Goal: Check status: Check status

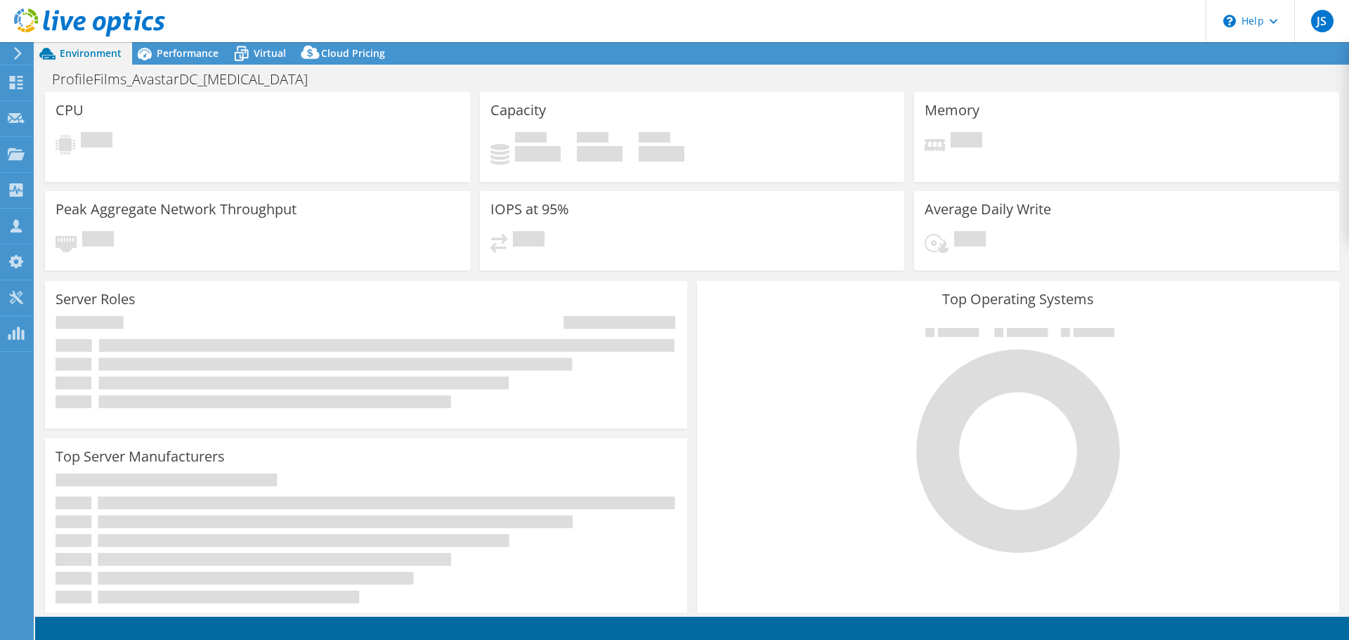
select select "USD"
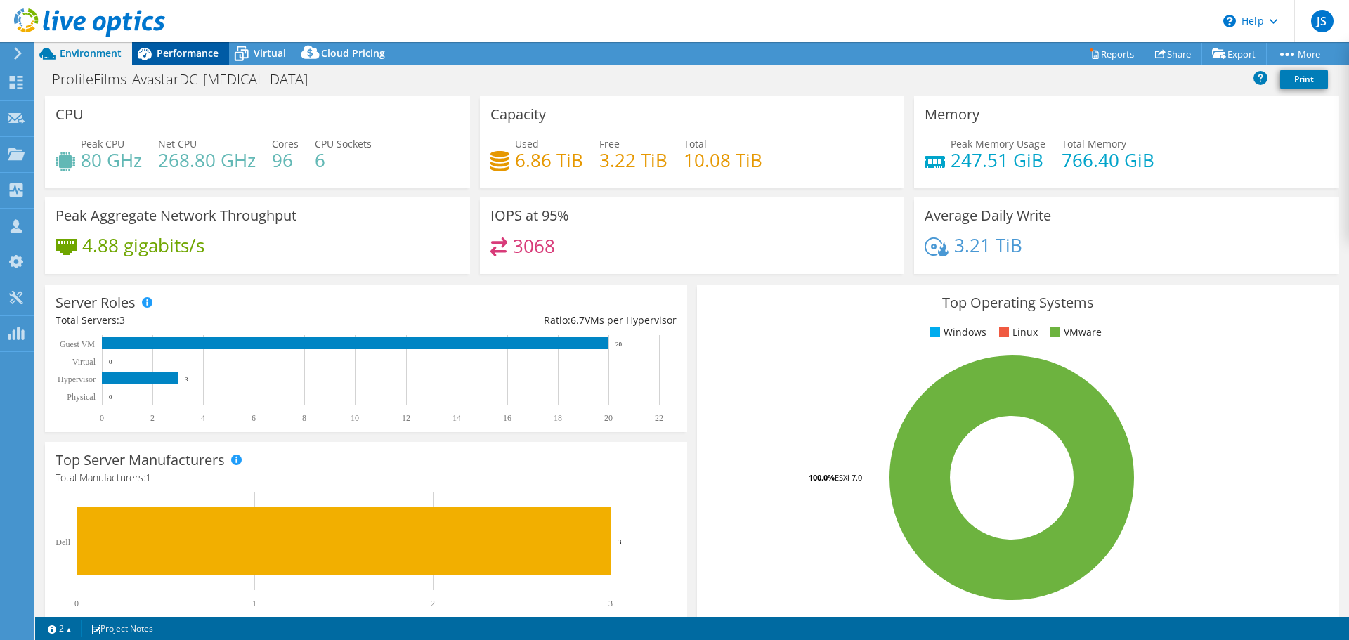
click at [159, 52] on span "Performance" at bounding box center [188, 52] width 62 height 13
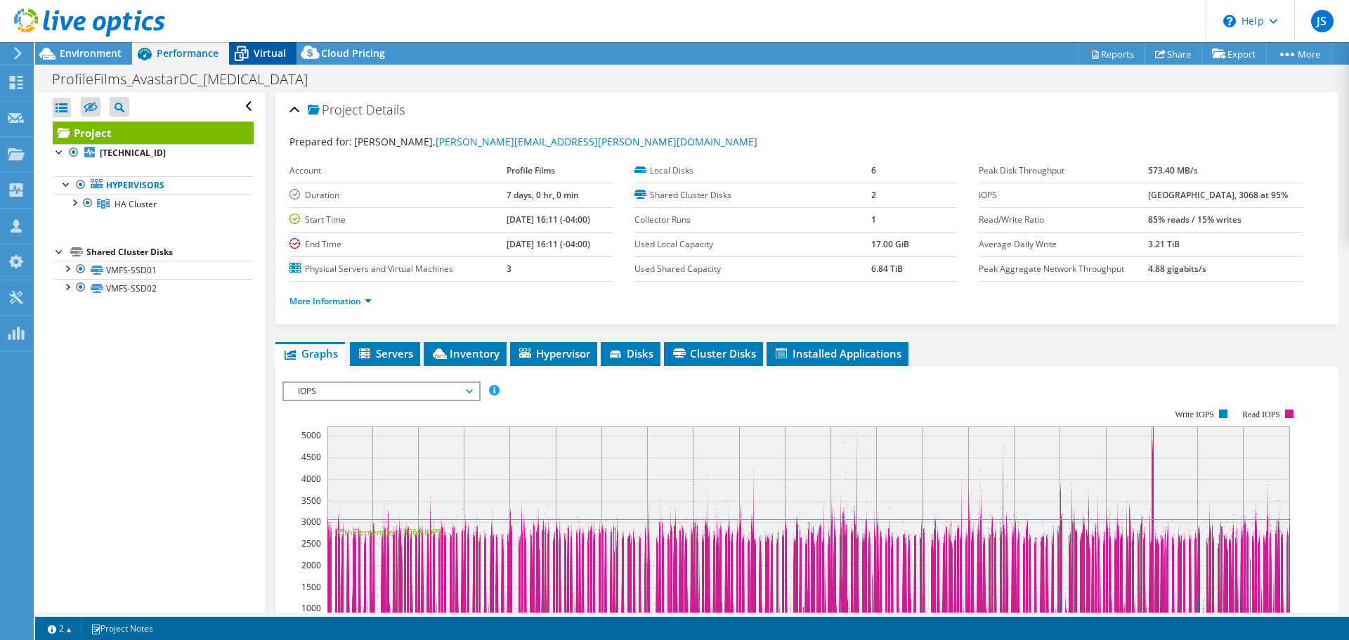
click at [264, 51] on span "Virtual" at bounding box center [270, 52] width 32 height 13
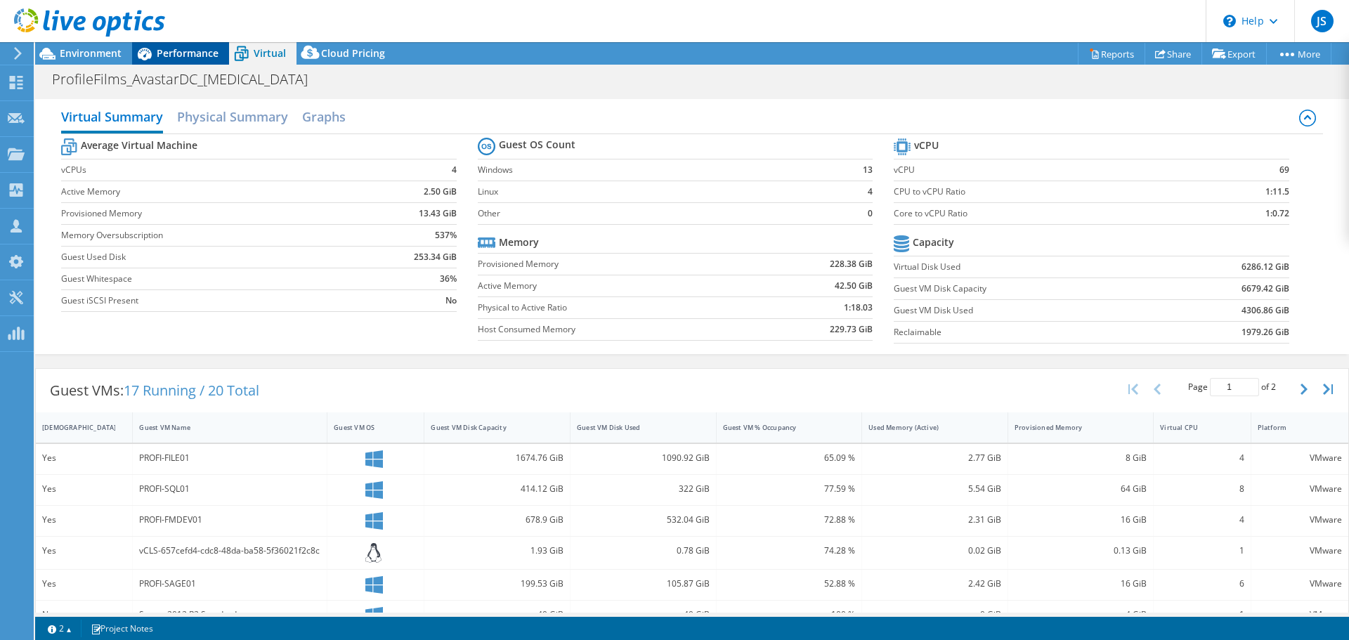
click at [177, 57] on span "Performance" at bounding box center [188, 52] width 62 height 13
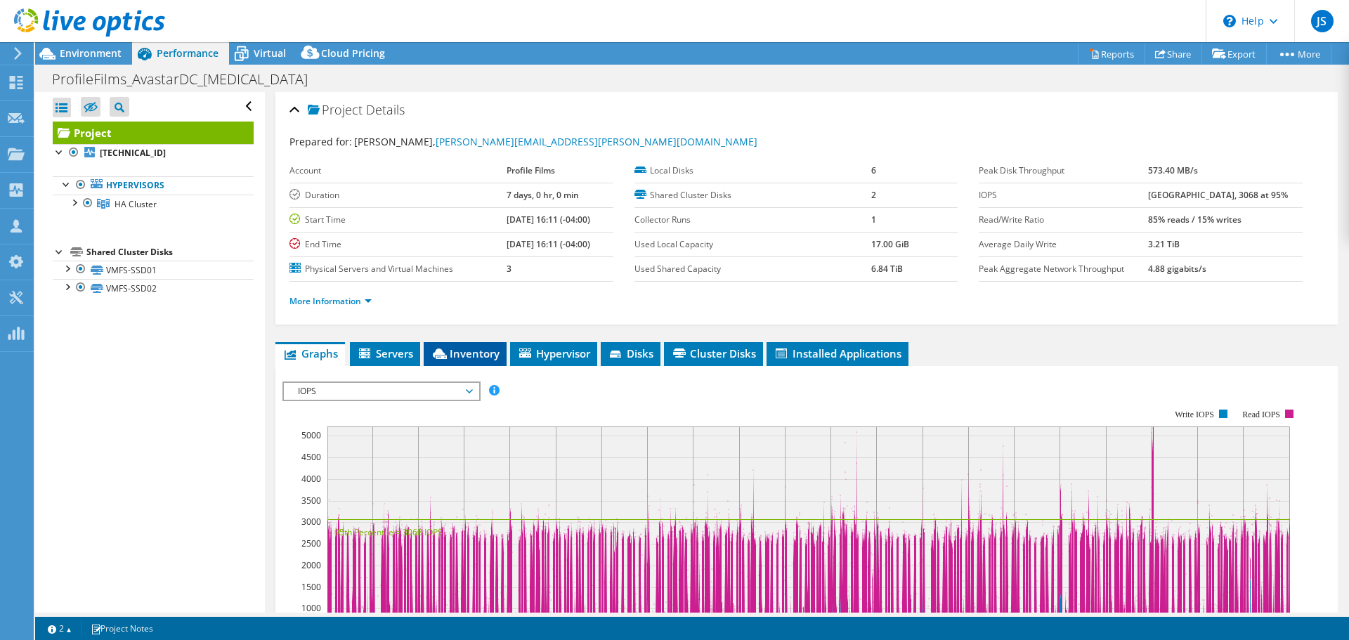
click at [450, 355] on span "Inventory" at bounding box center [465, 353] width 69 height 14
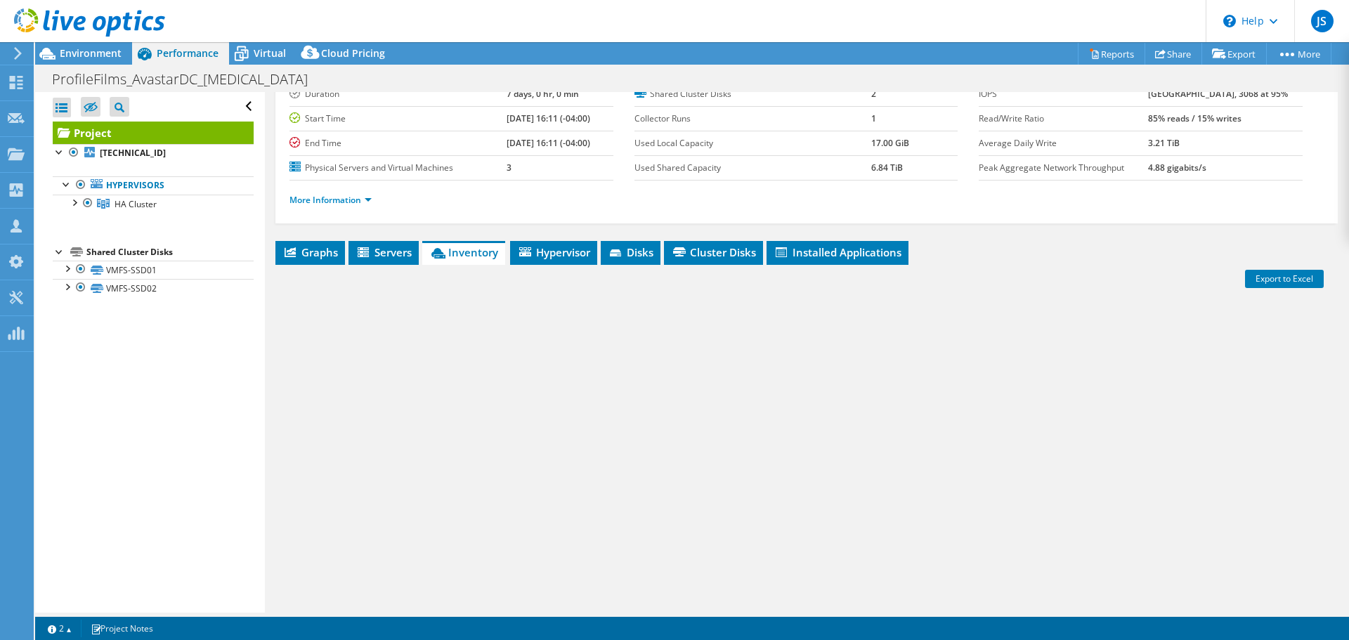
scroll to position [105, 0]
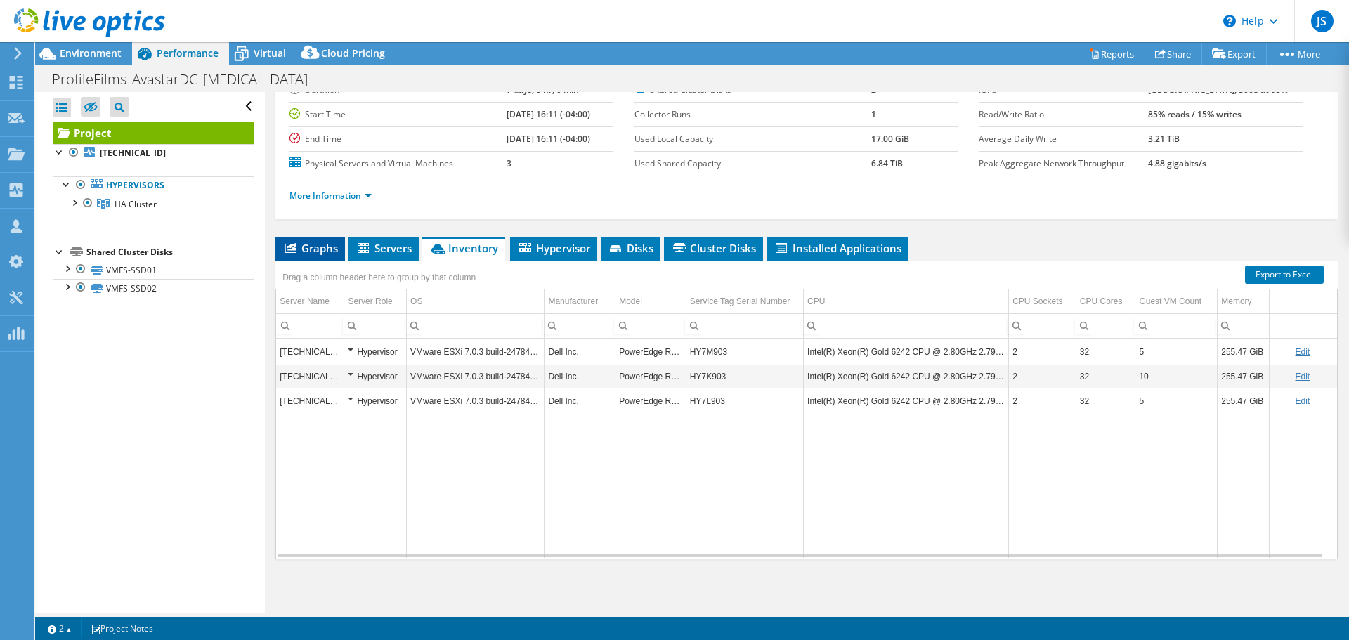
click at [314, 252] on span "Graphs" at bounding box center [309, 248] width 55 height 14
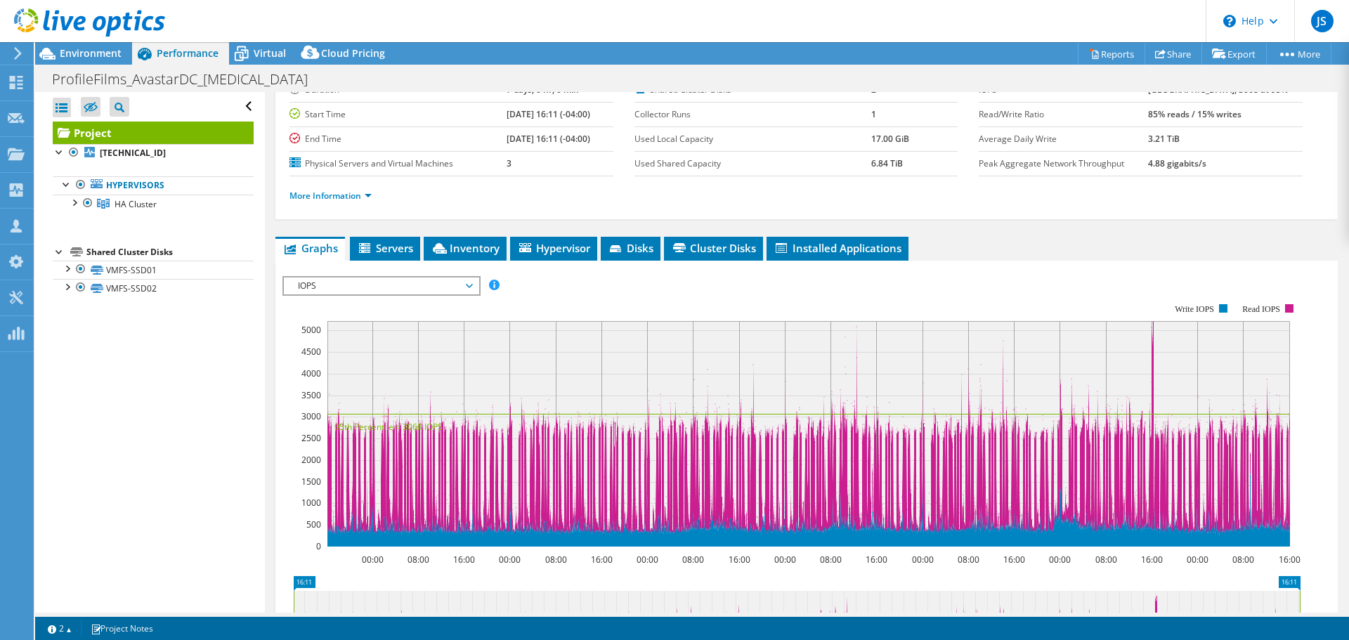
click at [339, 289] on span "IOPS" at bounding box center [381, 285] width 181 height 17
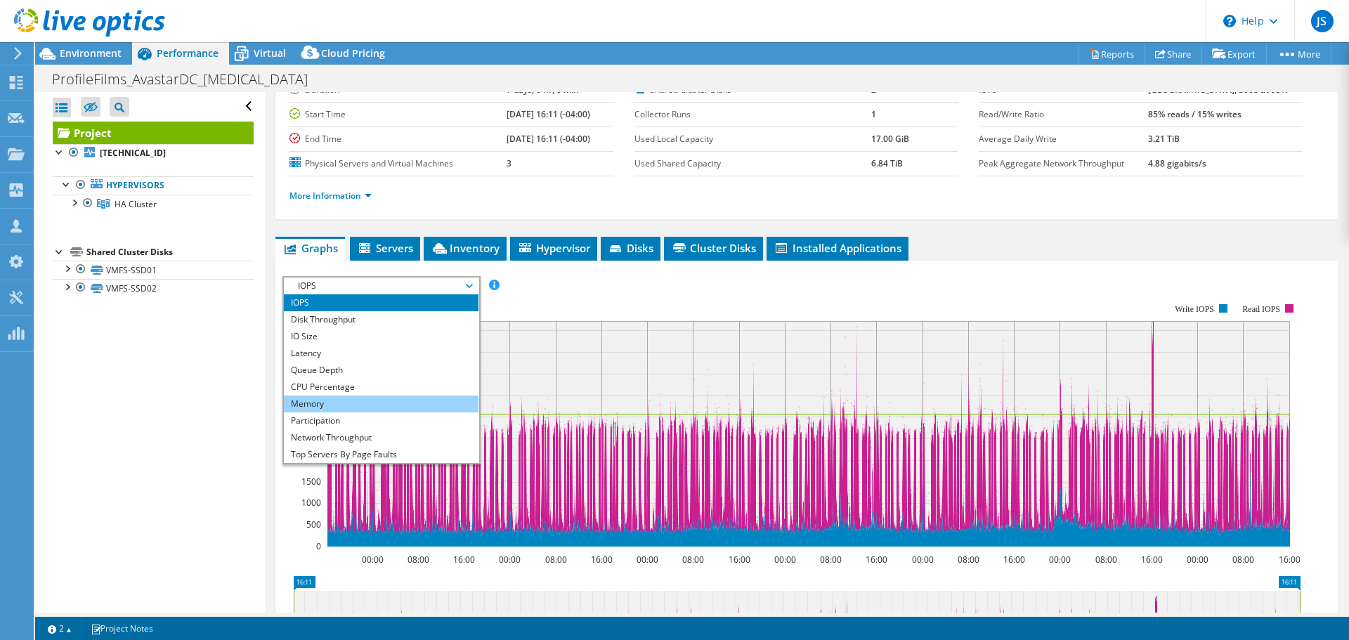
click at [337, 405] on li "Memory" at bounding box center [381, 404] width 195 height 17
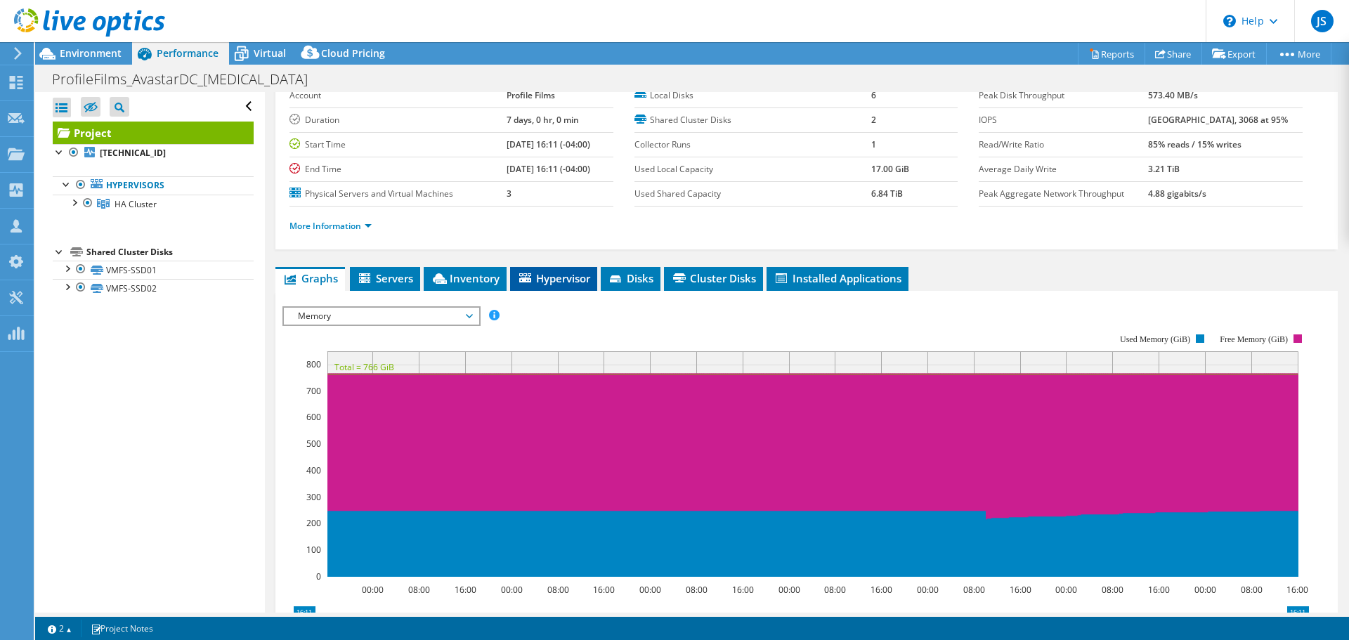
scroll to position [65, 0]
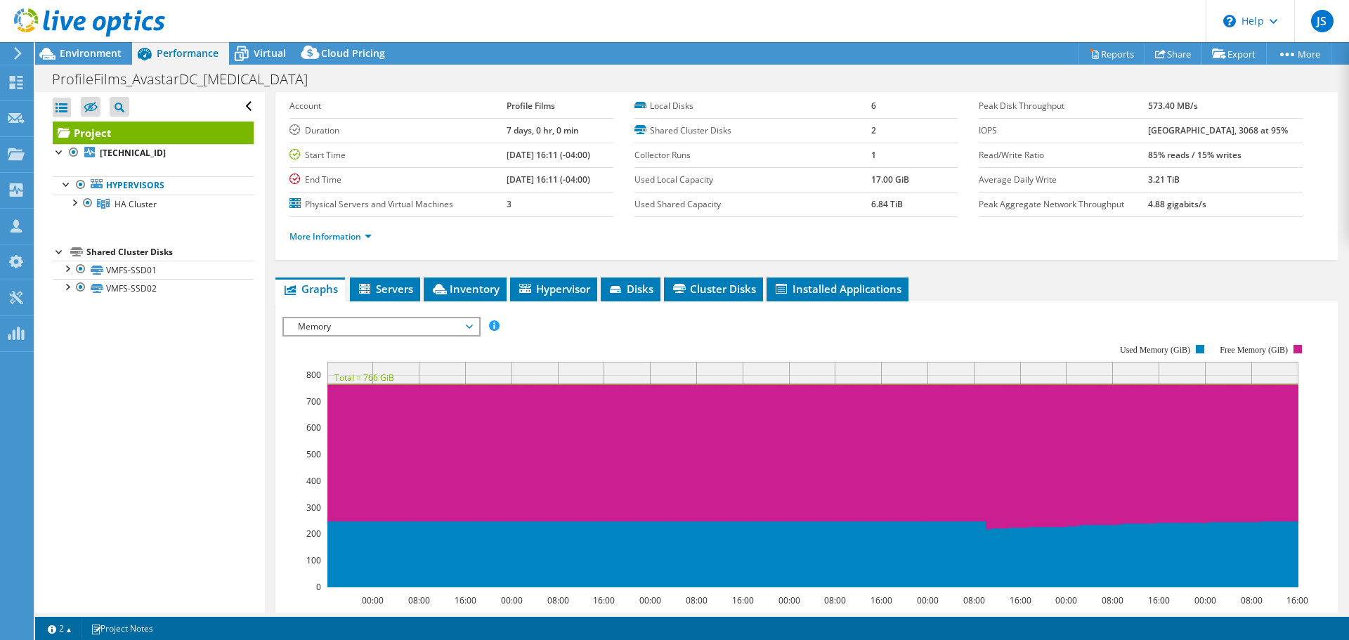
click at [464, 322] on span "Memory" at bounding box center [381, 326] width 181 height 17
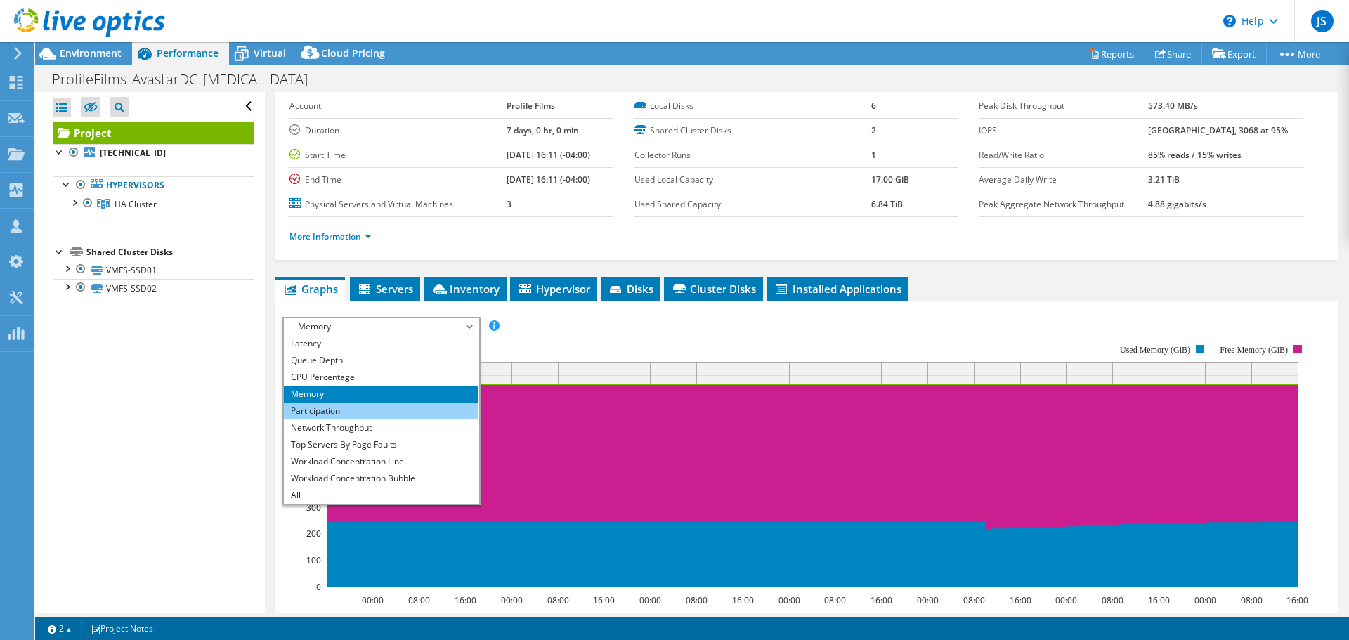
scroll to position [0, 0]
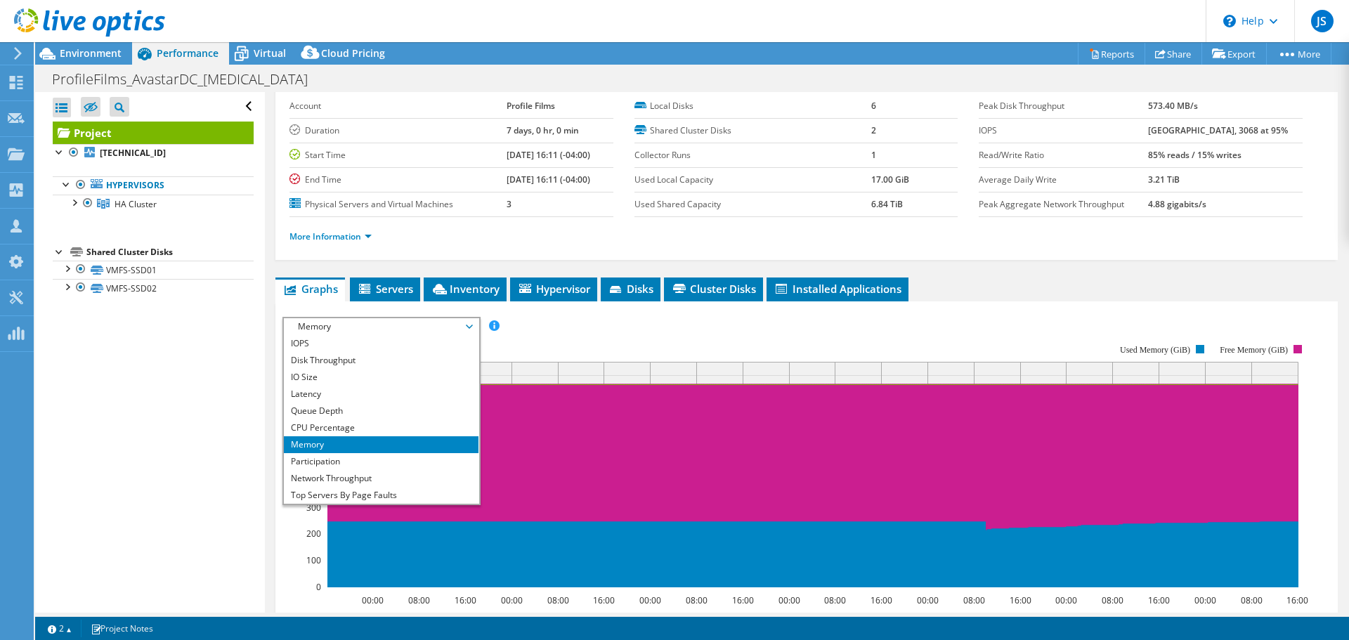
click at [1024, 288] on ul "Graphs Servers Inventory Hypervisor Disks Cluster Disks Installed Applications" at bounding box center [806, 289] width 1062 height 24
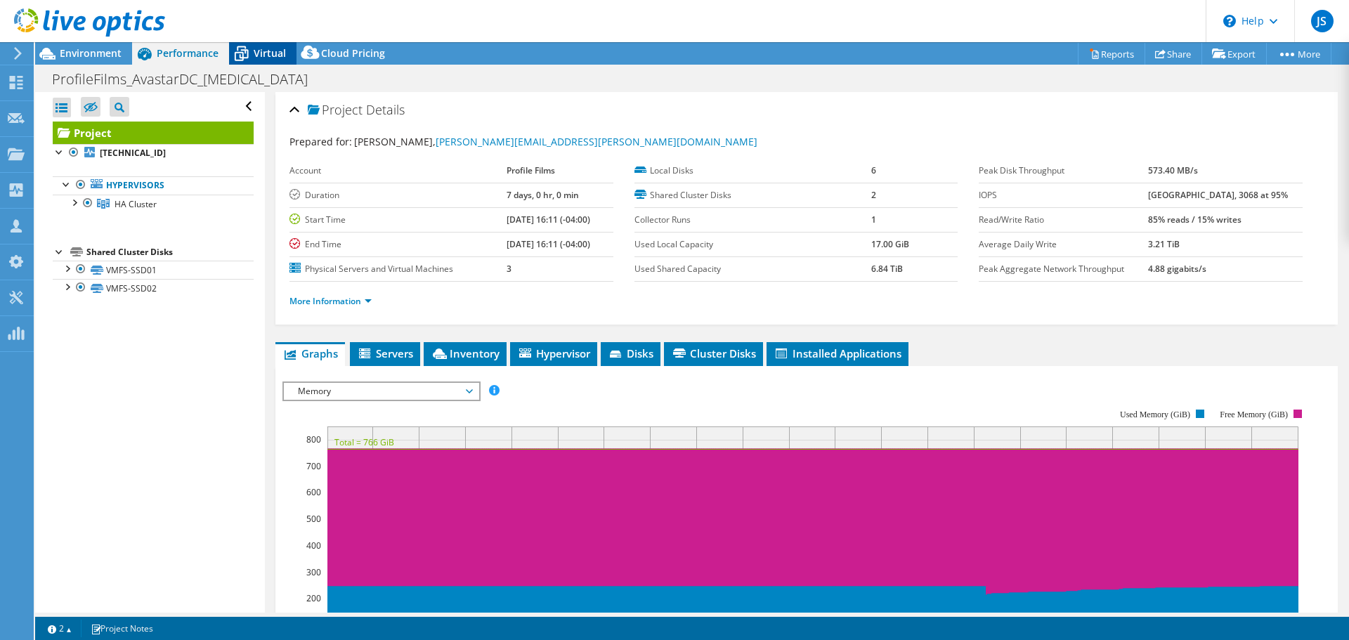
click at [254, 56] on span "Virtual" at bounding box center [270, 52] width 32 height 13
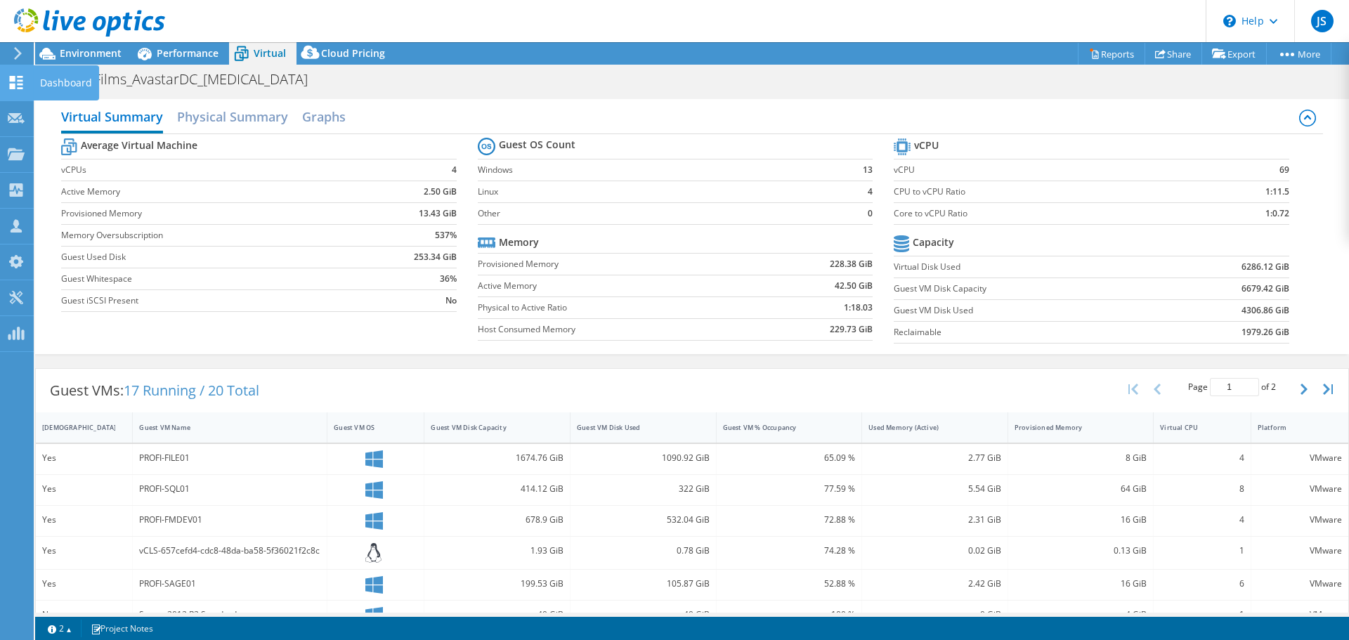
click at [22, 84] on use at bounding box center [16, 82] width 13 height 13
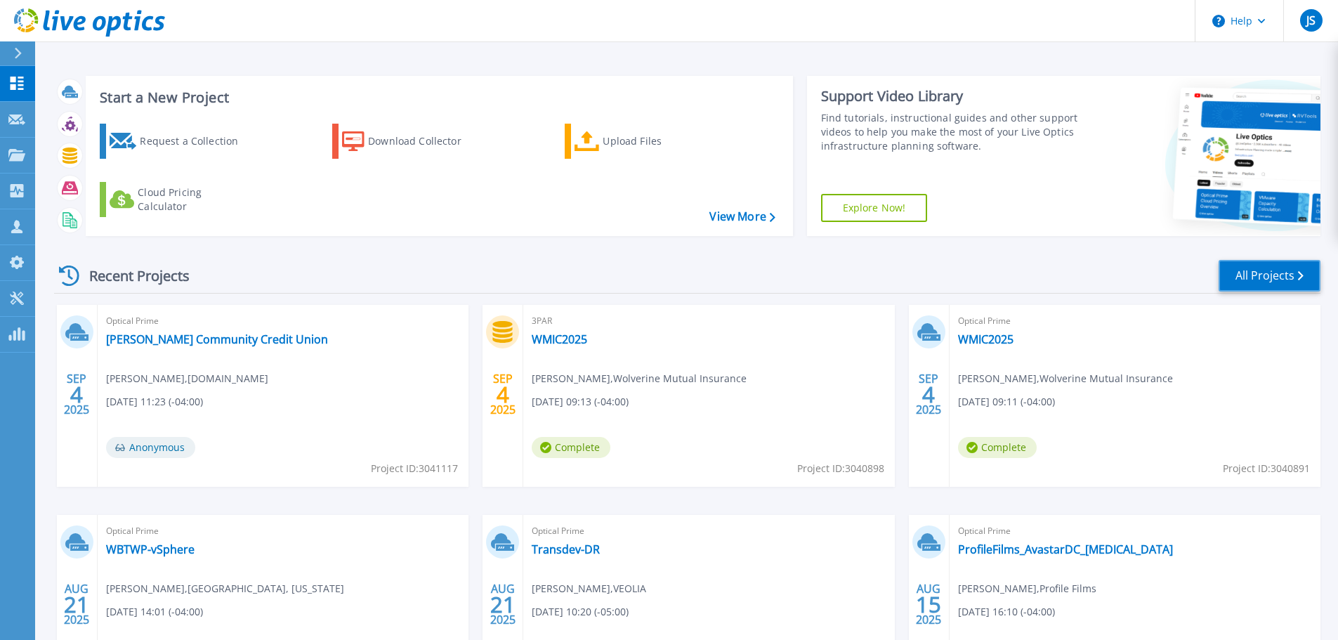
click at [1256, 273] on link "All Projects" at bounding box center [1270, 276] width 102 height 32
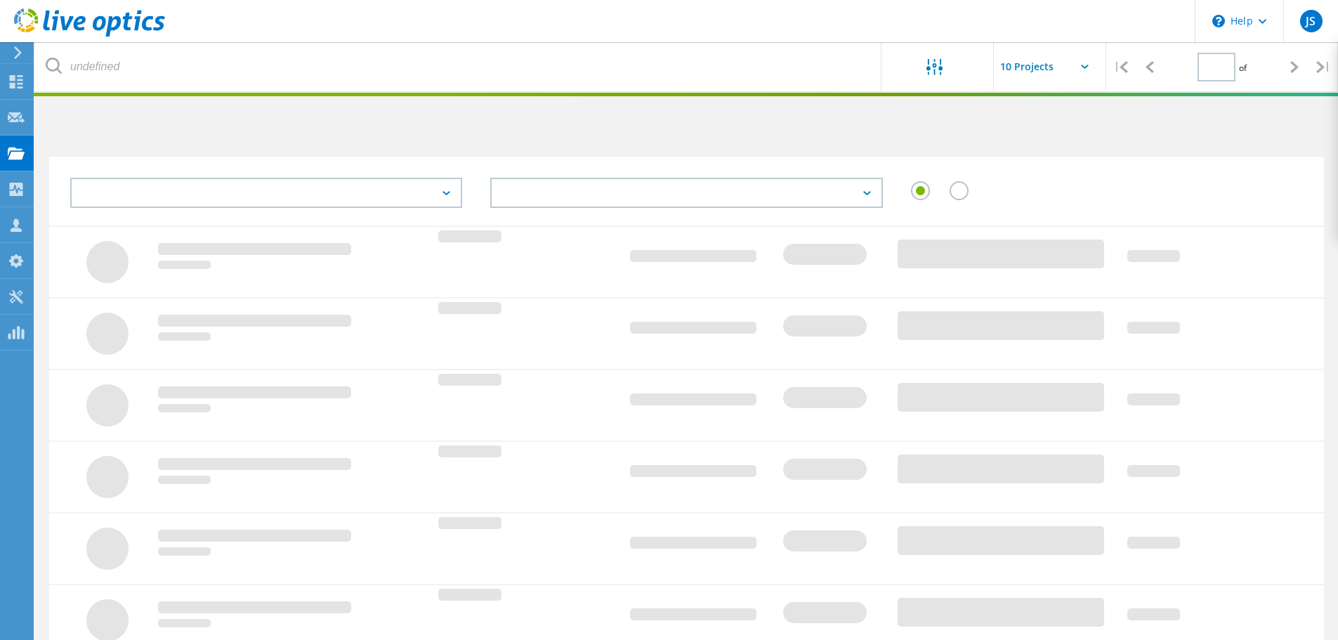
type input "1"
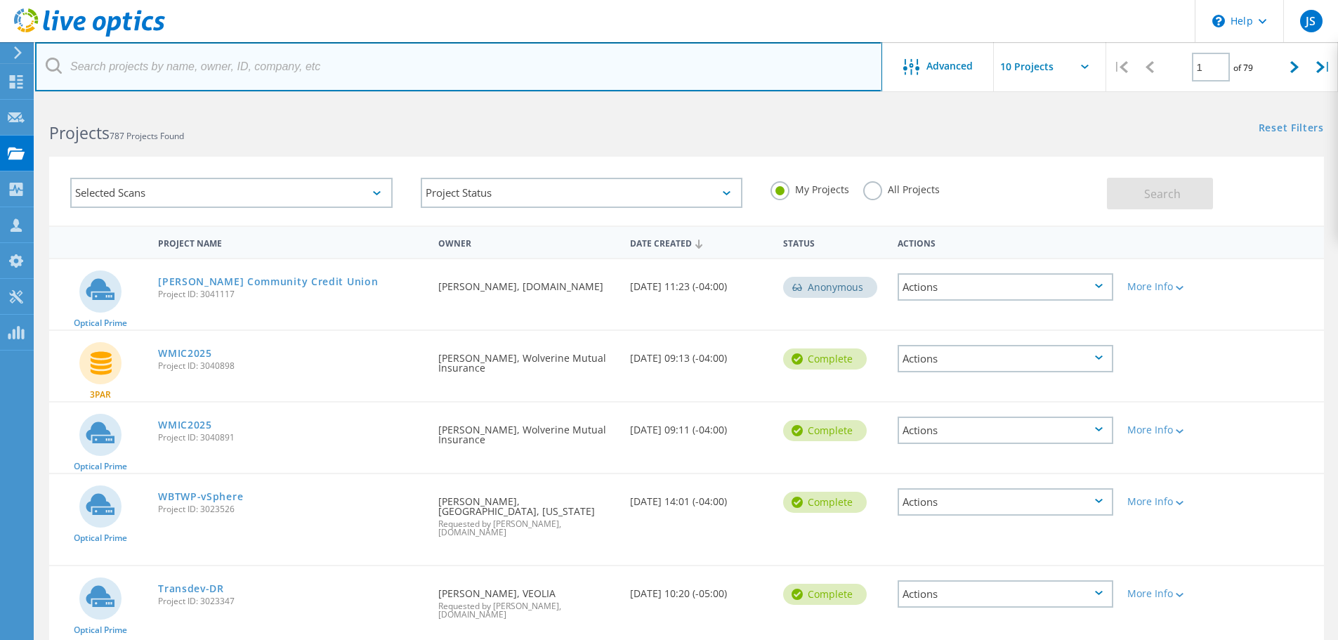
click at [280, 57] on input "text" at bounding box center [458, 66] width 847 height 49
type input "notions"
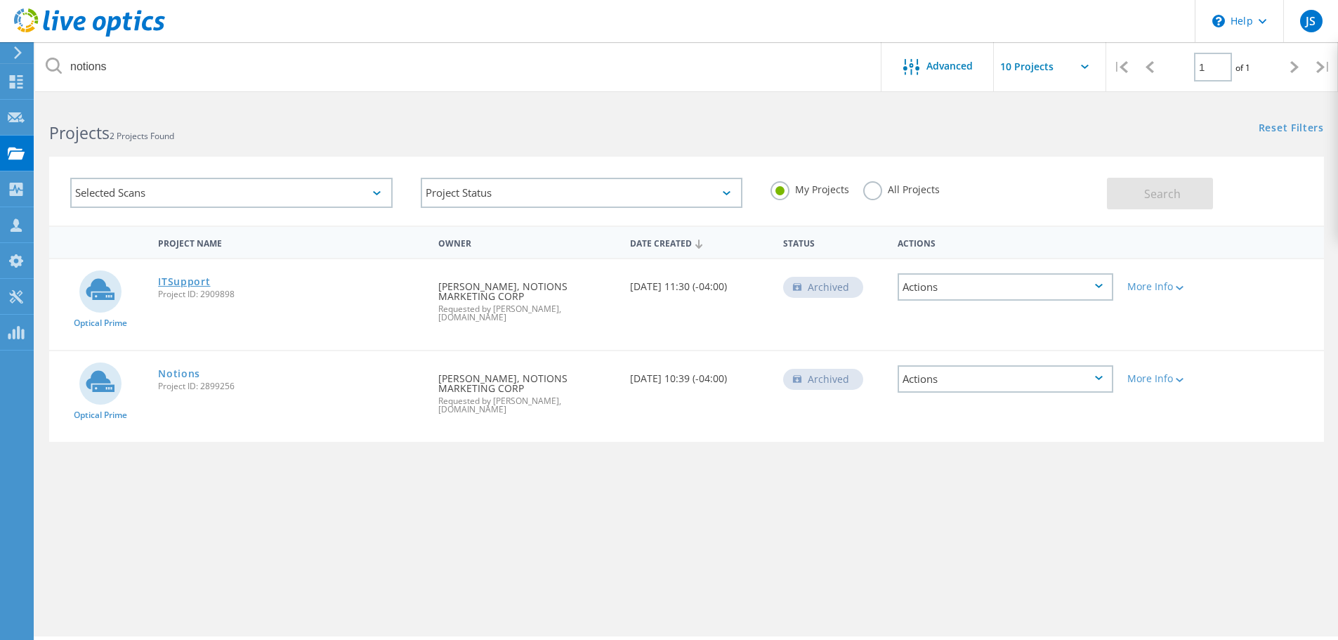
click at [202, 277] on link "ITSupport" at bounding box center [184, 282] width 52 height 10
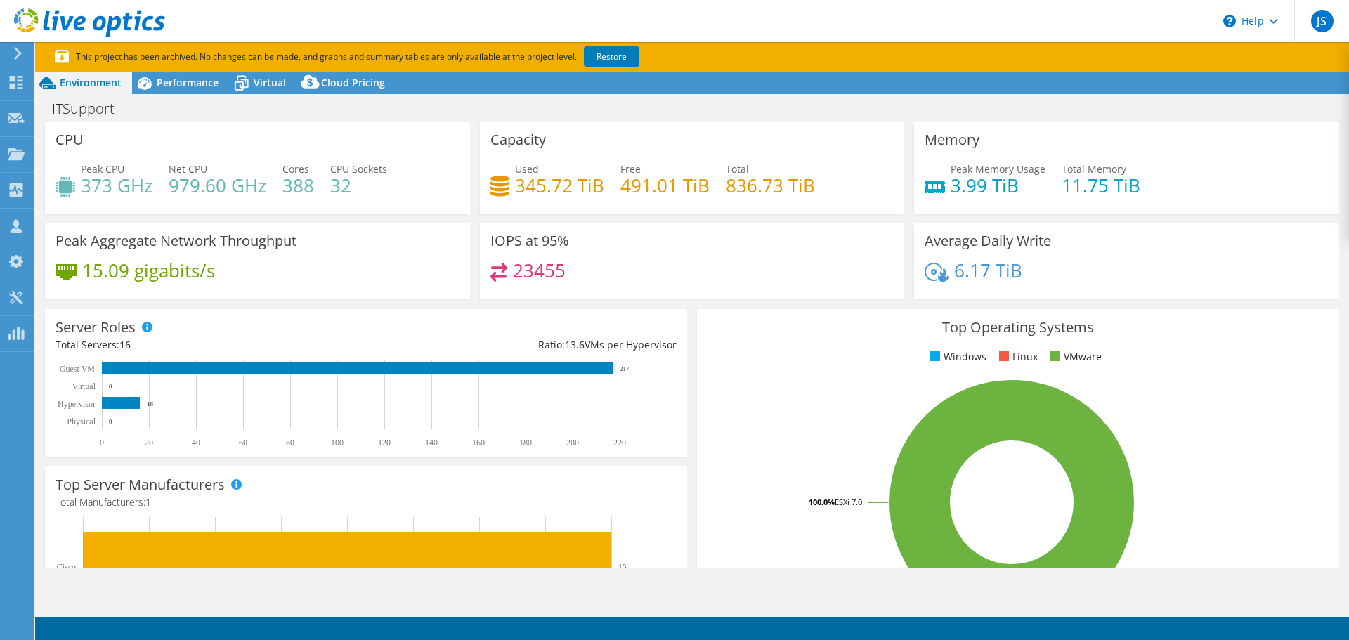
select select "USD"
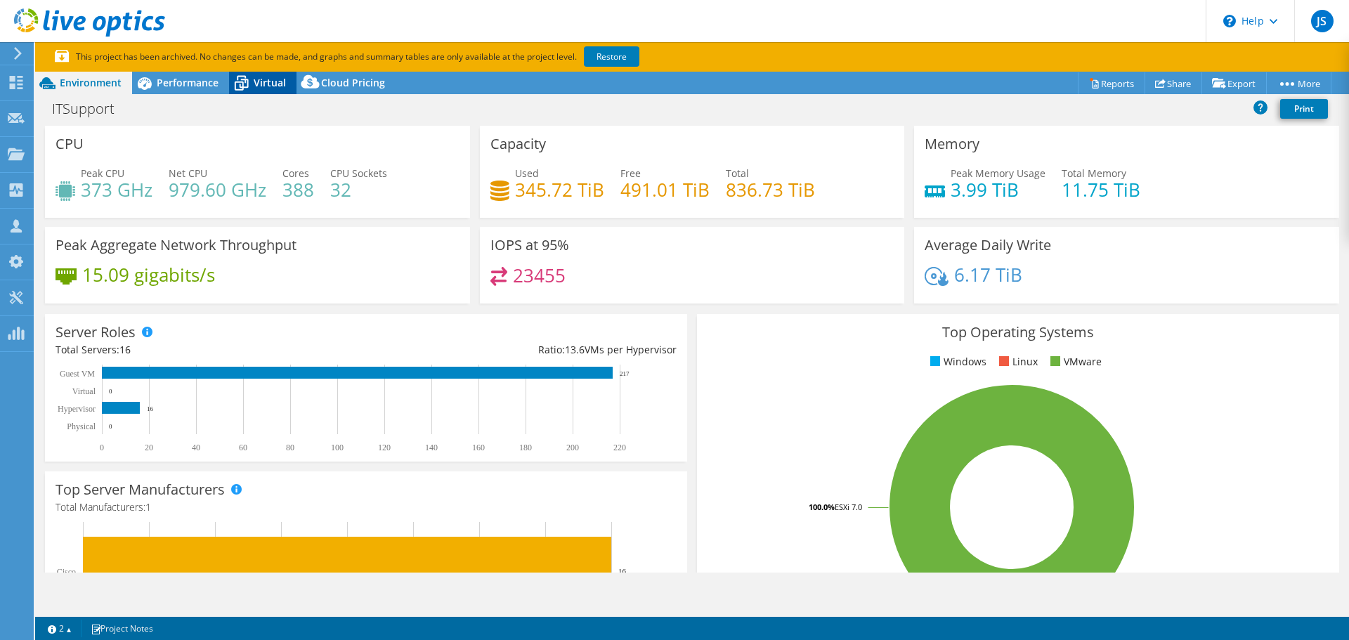
click at [261, 72] on div "Virtual" at bounding box center [262, 83] width 67 height 22
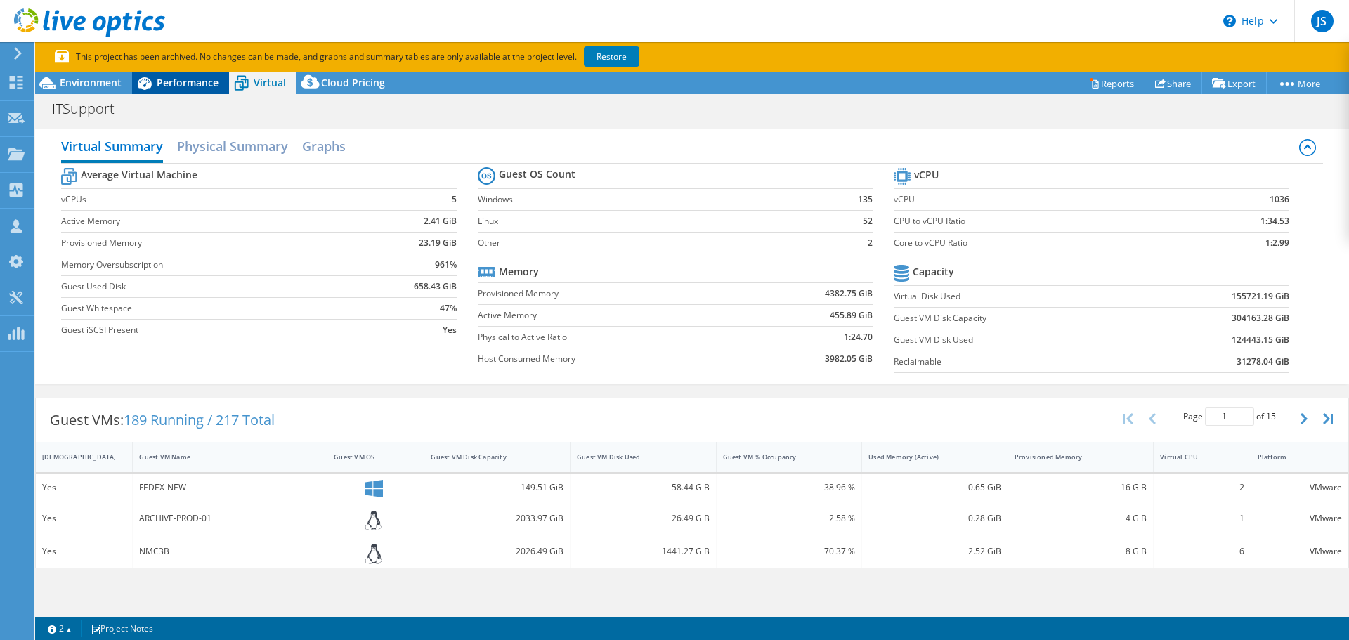
click at [195, 88] on span "Performance" at bounding box center [188, 82] width 62 height 13
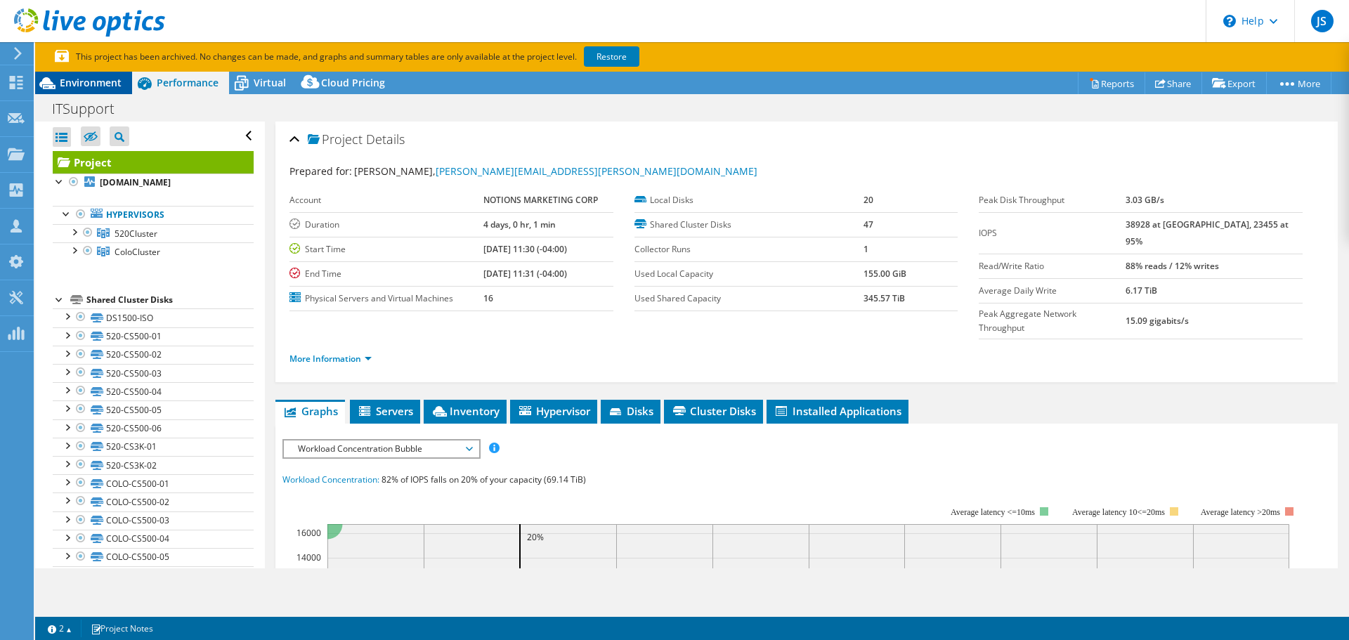
click at [122, 87] on div "Environment" at bounding box center [83, 83] width 97 height 22
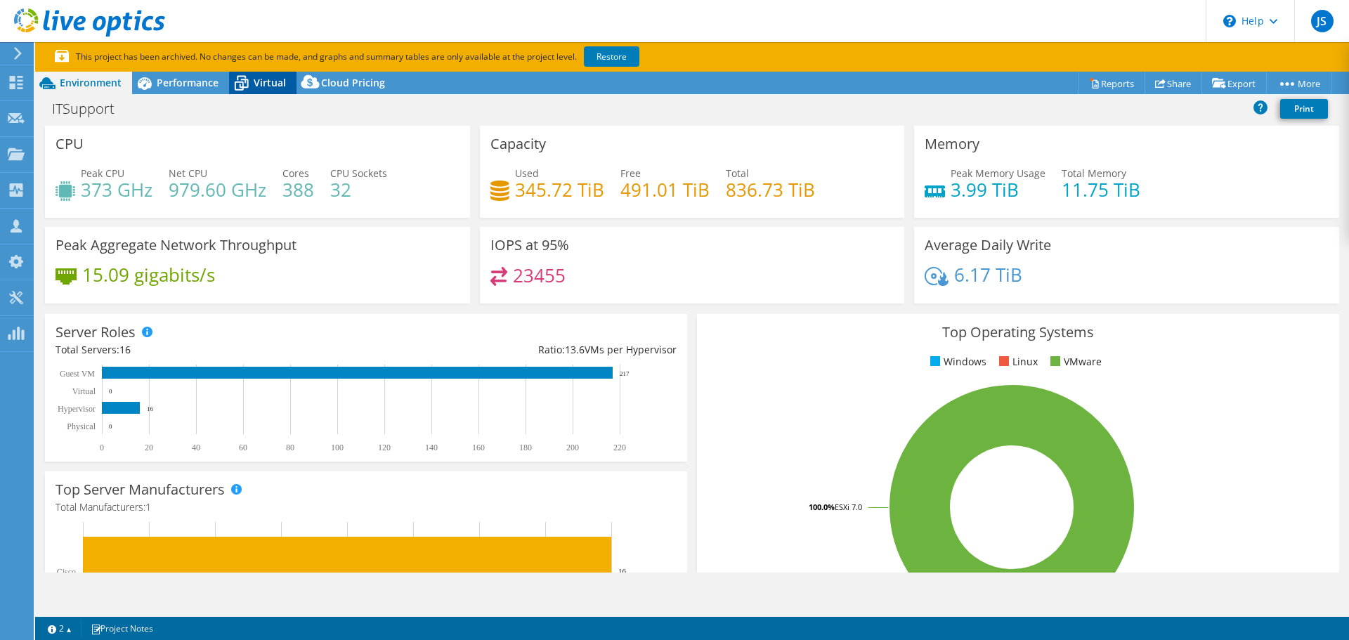
click at [281, 84] on span "Virtual" at bounding box center [270, 82] width 32 height 13
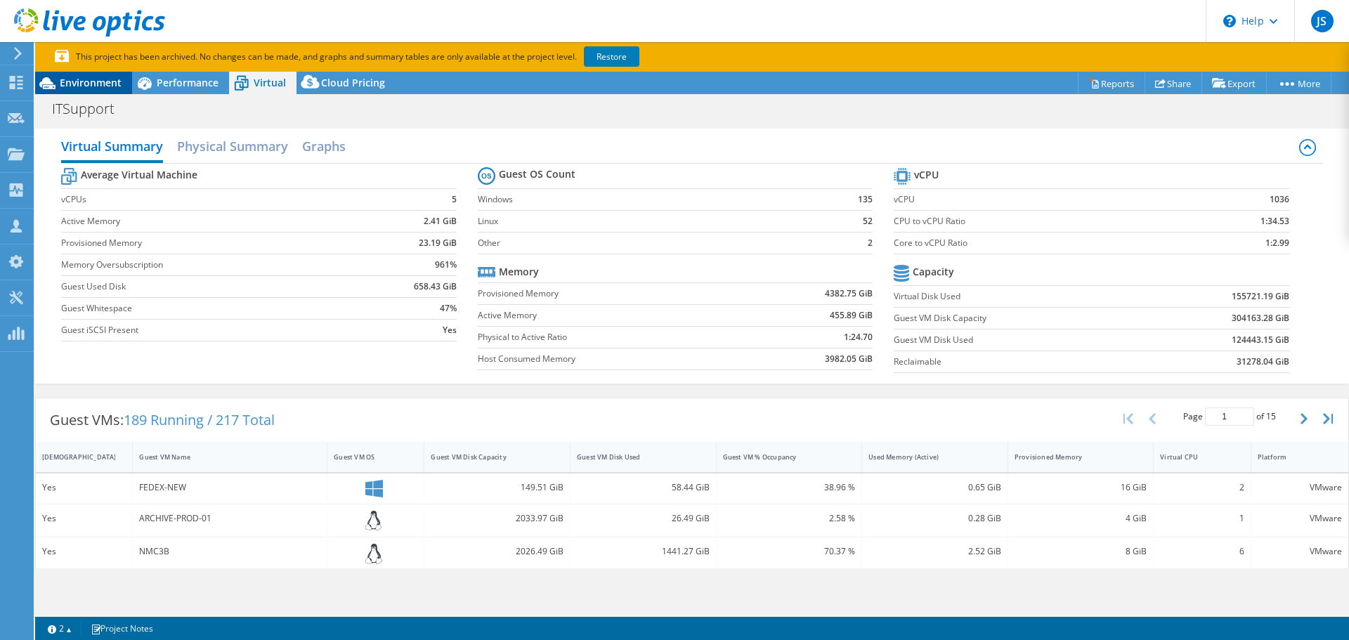
click at [110, 83] on span "Environment" at bounding box center [91, 82] width 62 height 13
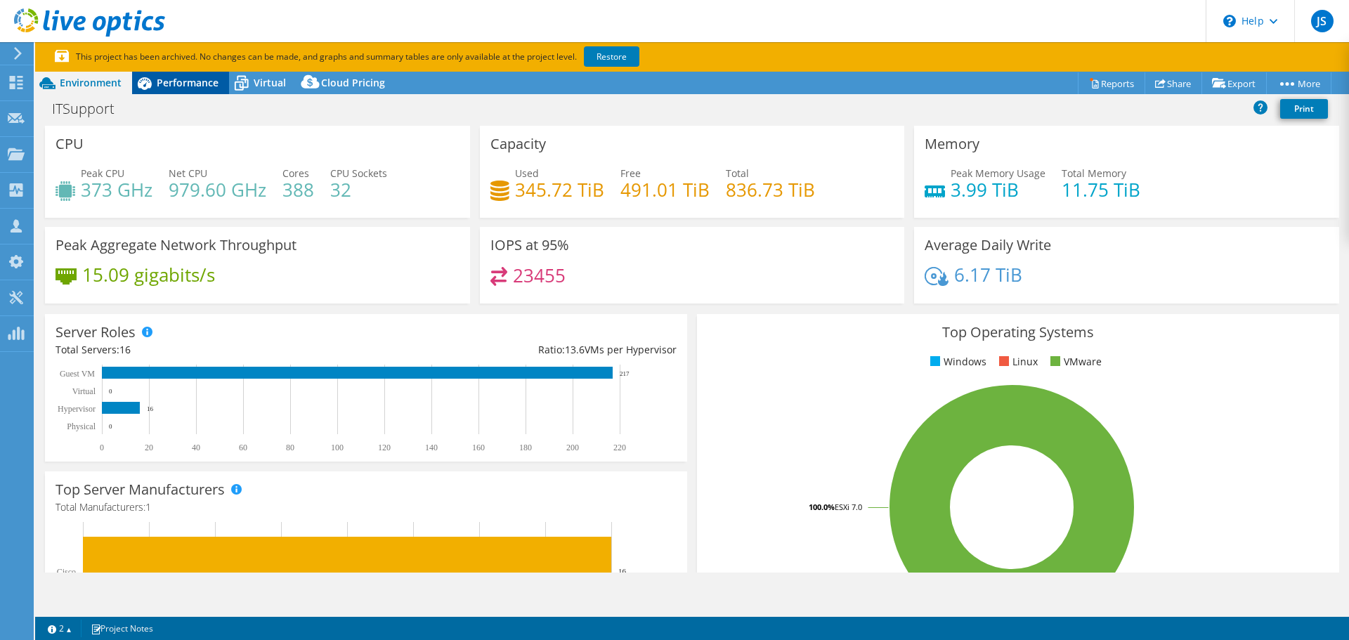
click at [177, 82] on span "Performance" at bounding box center [188, 82] width 62 height 13
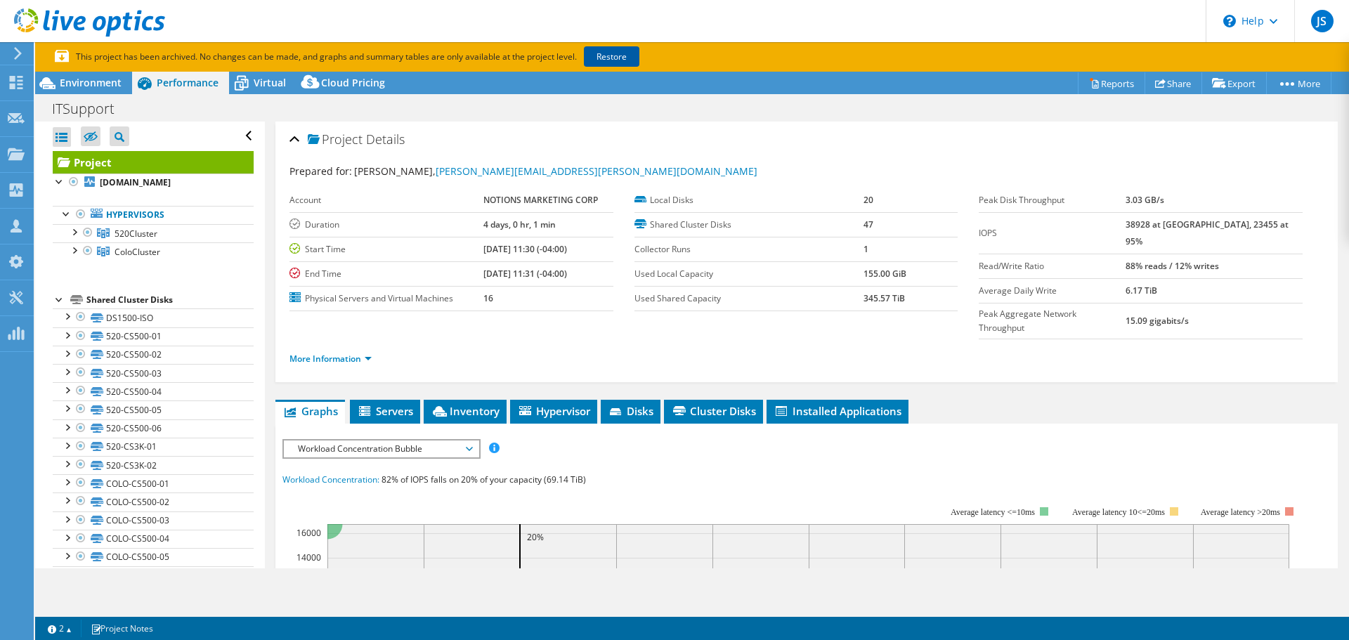
click at [625, 56] on link "Restore" at bounding box center [611, 56] width 55 height 20
click at [21, 78] on icon at bounding box center [16, 82] width 17 height 13
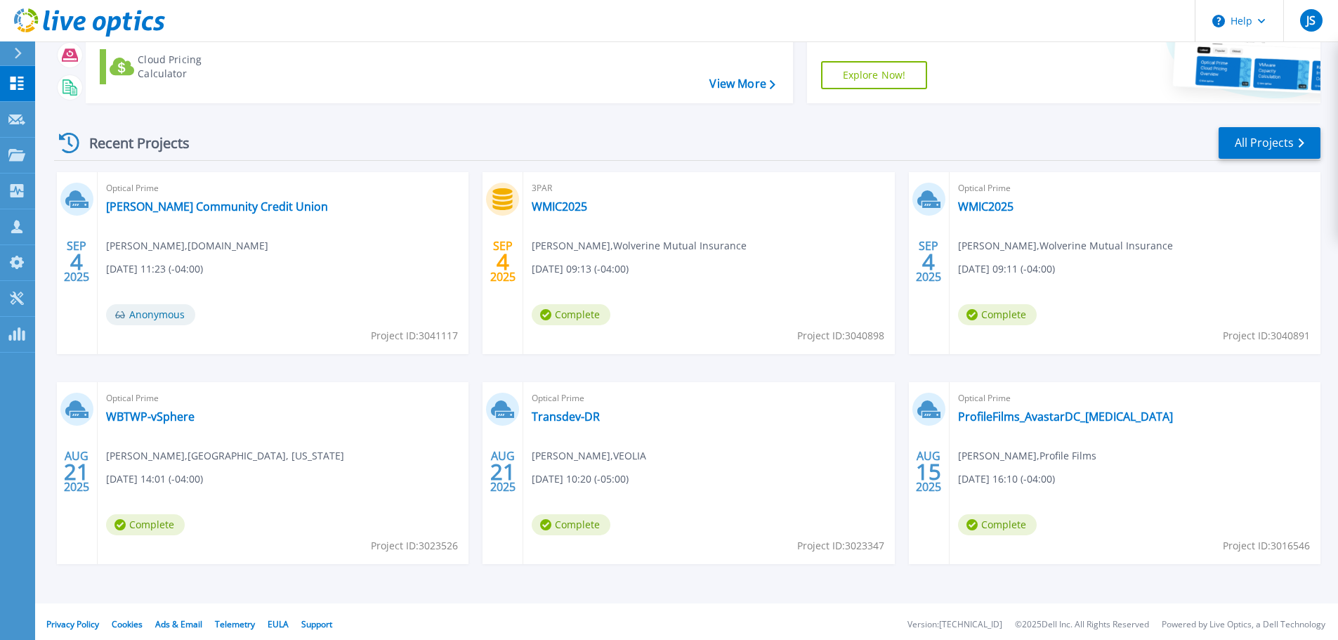
scroll to position [138, 0]
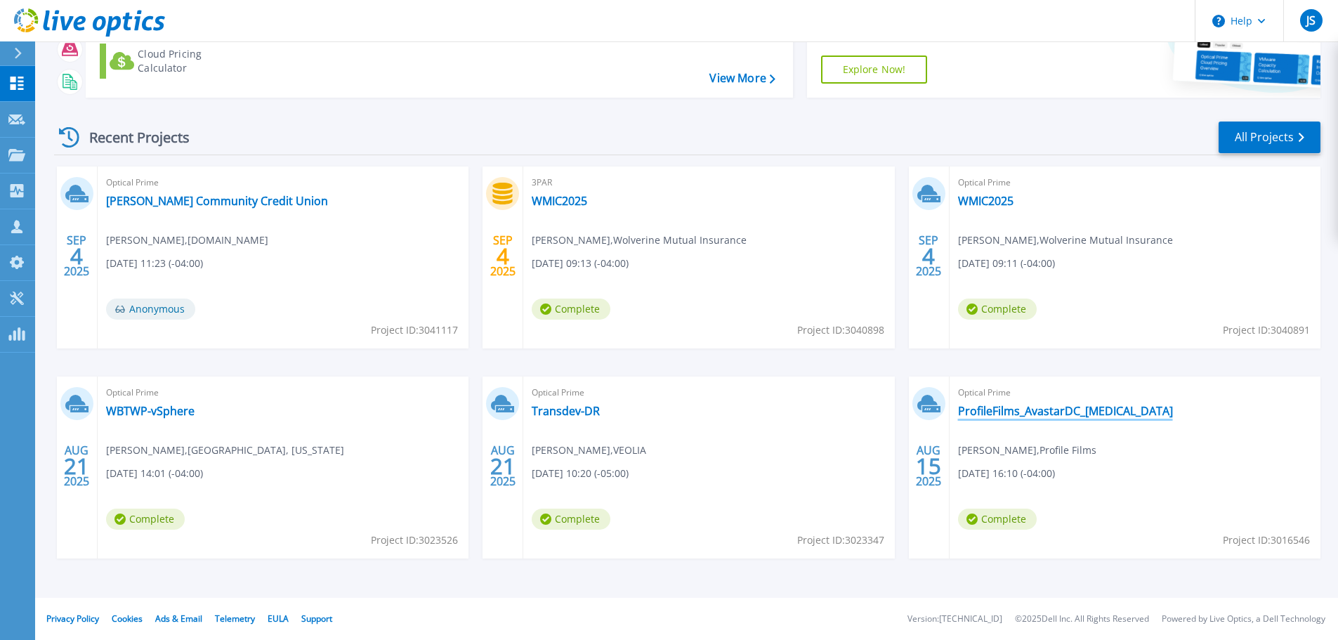
click at [1016, 410] on link "ProfileFilms_AvastarDC_[MEDICAL_DATA]" at bounding box center [1065, 411] width 215 height 14
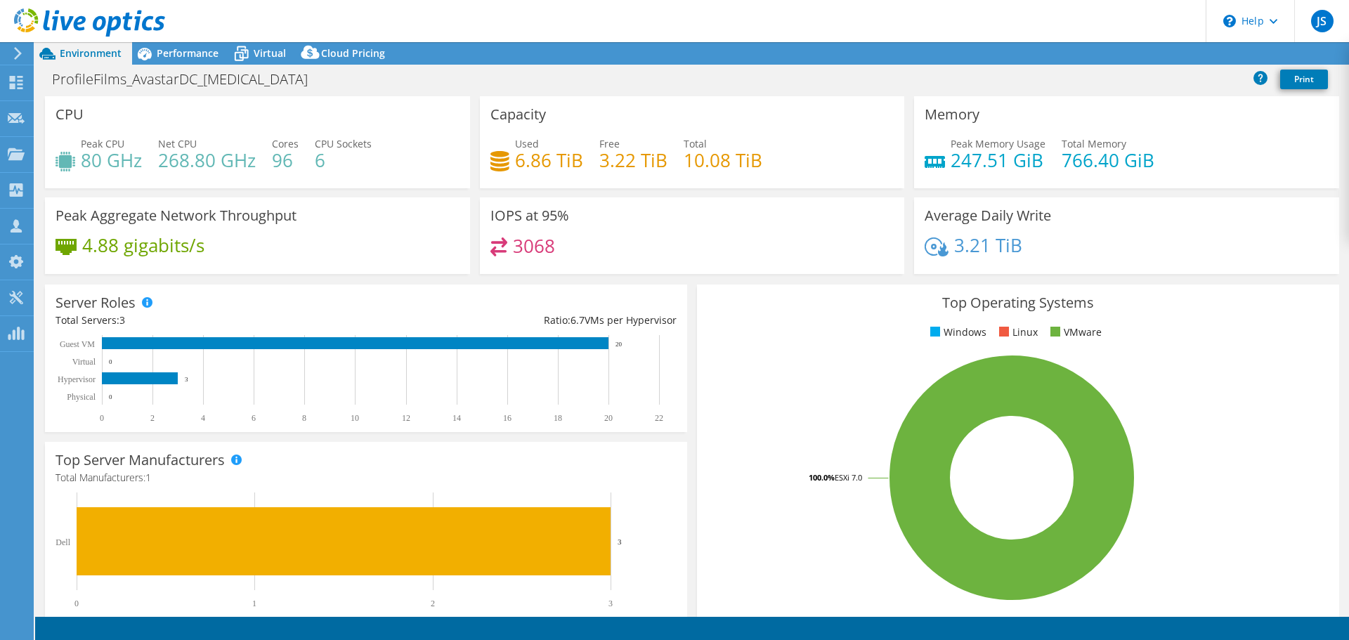
select select "USD"
click at [22, 85] on use at bounding box center [16, 82] width 13 height 13
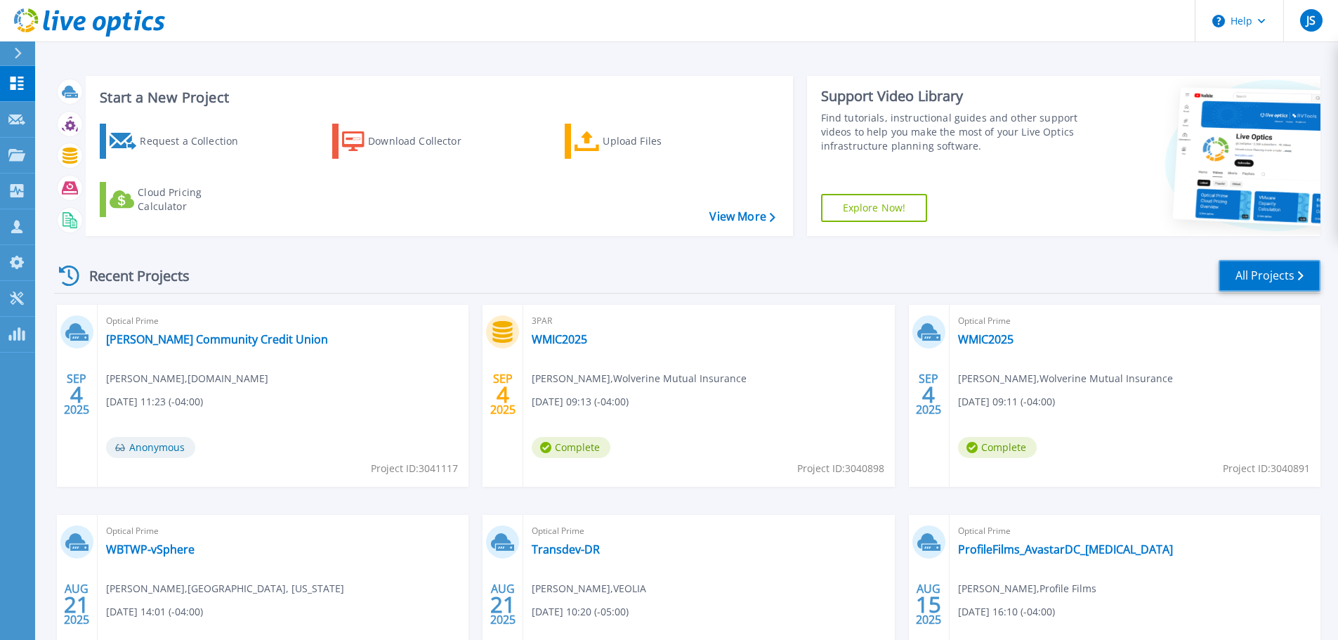
click at [1258, 278] on link "All Projects" at bounding box center [1270, 276] width 102 height 32
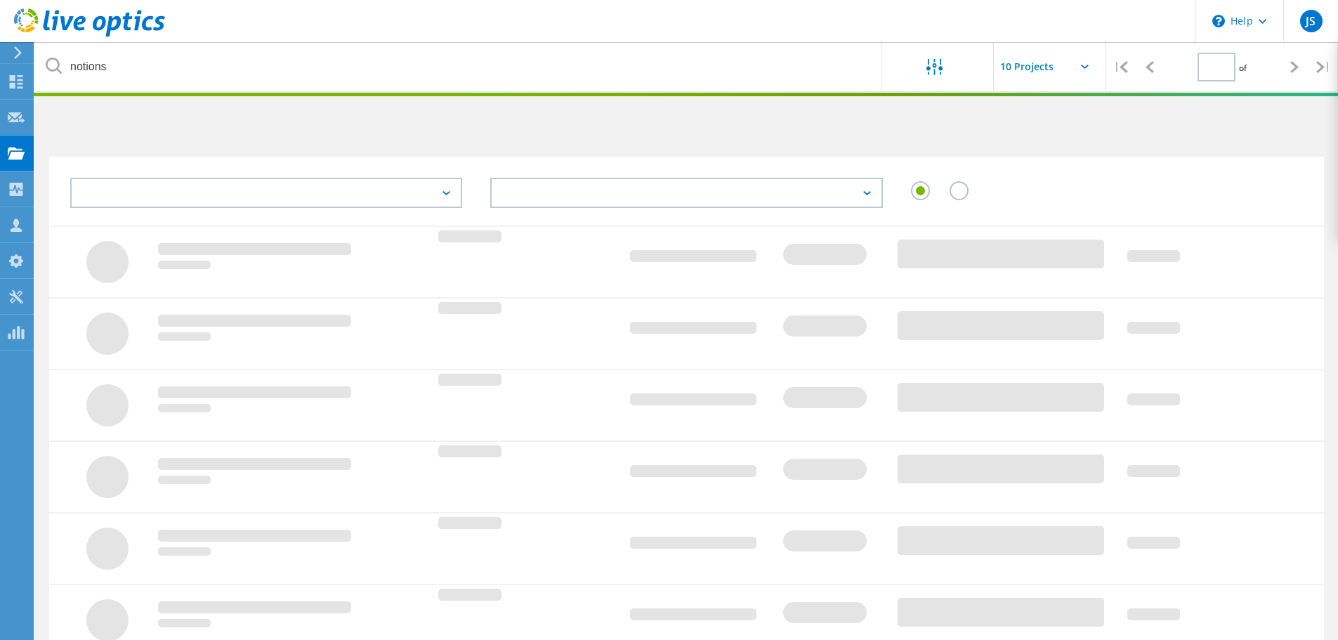
type input "1"
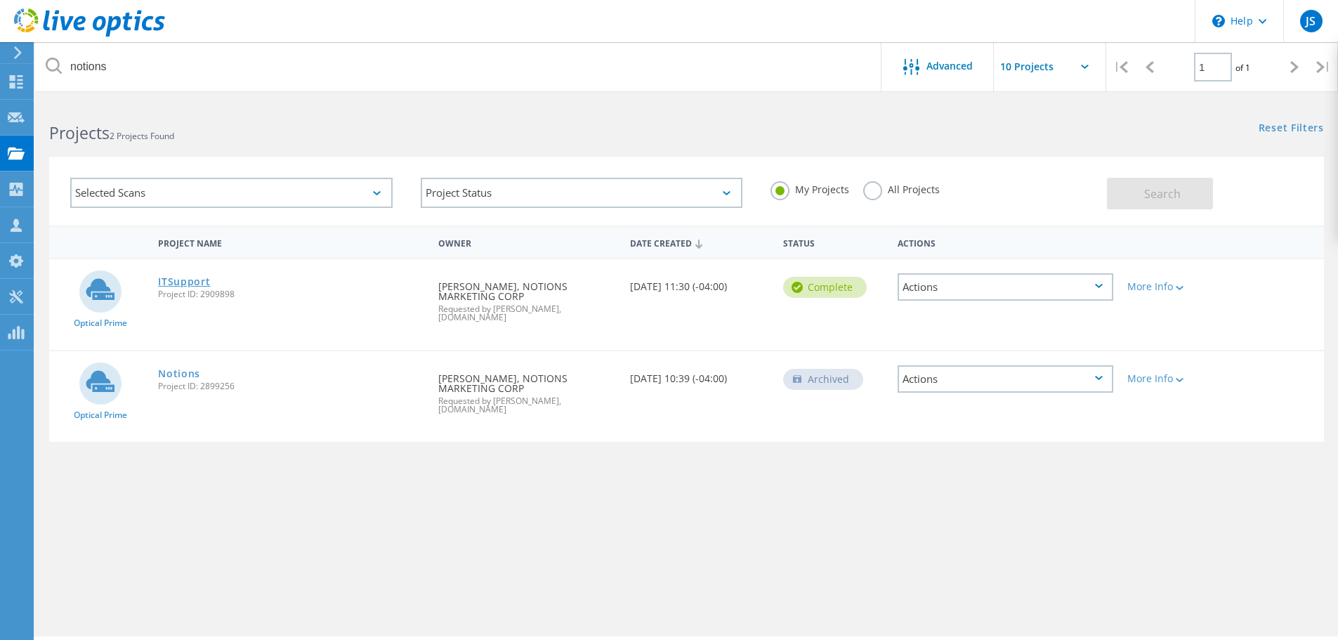
click at [196, 280] on link "ITSupport" at bounding box center [184, 282] width 52 height 10
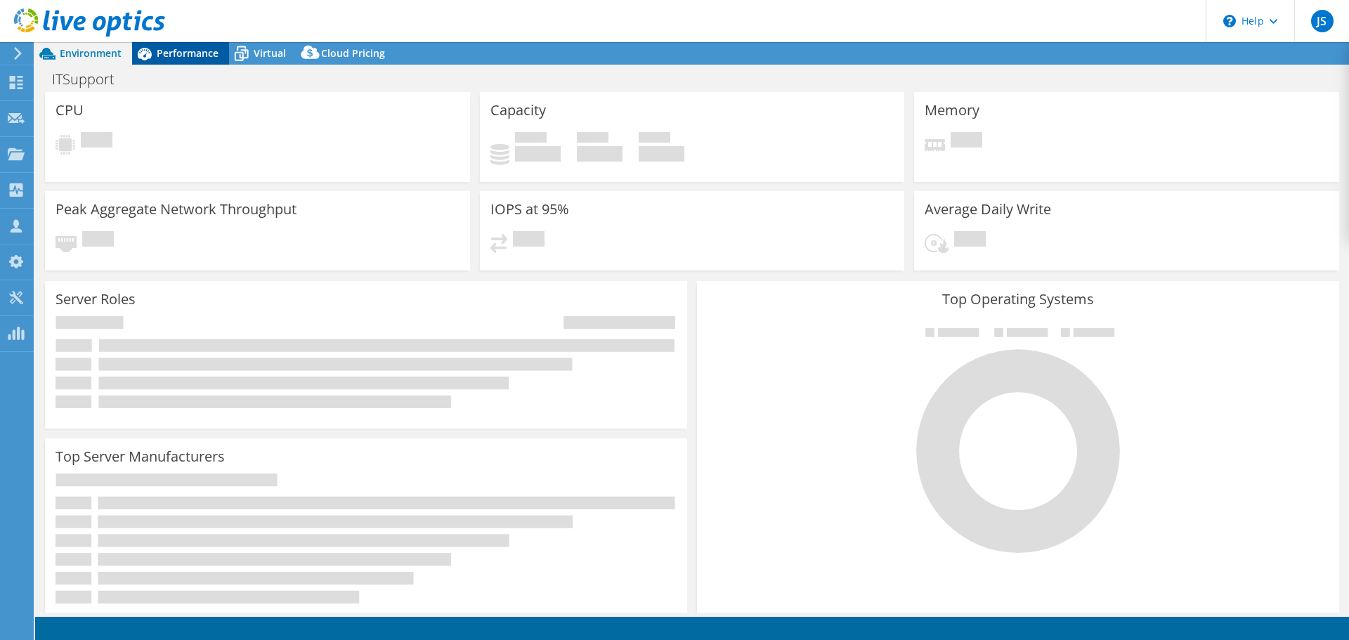
select select "USD"
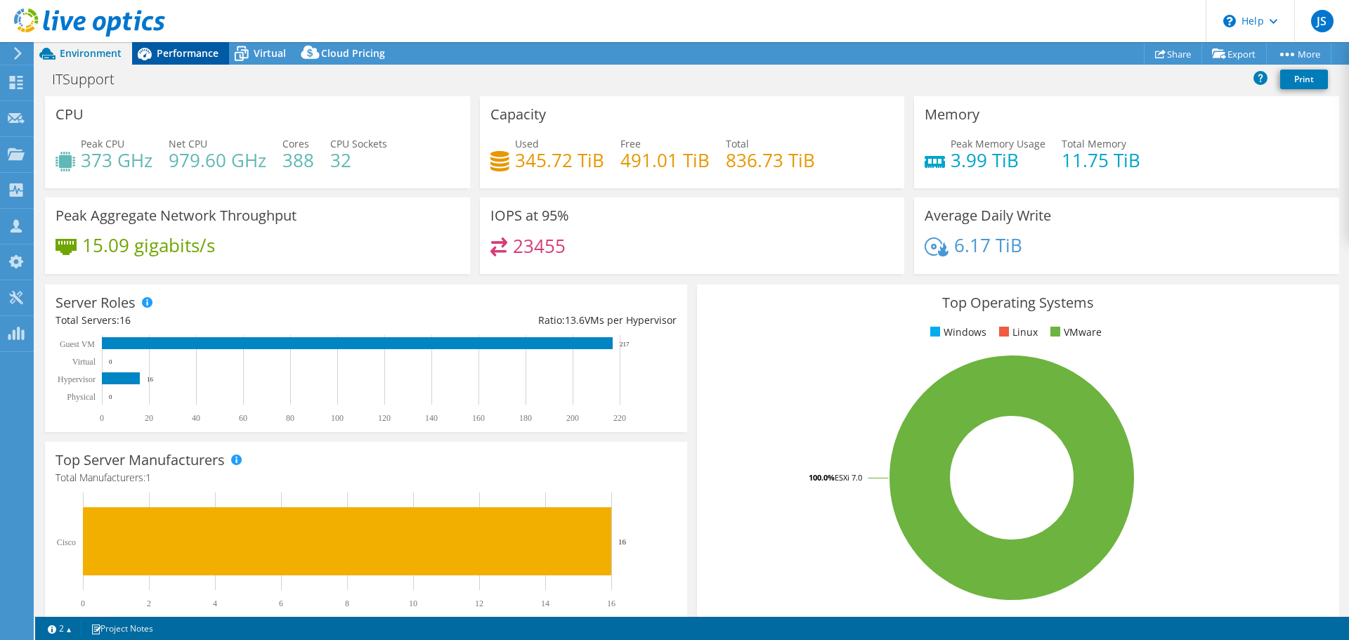
click at [185, 51] on span "Performance" at bounding box center [188, 52] width 62 height 13
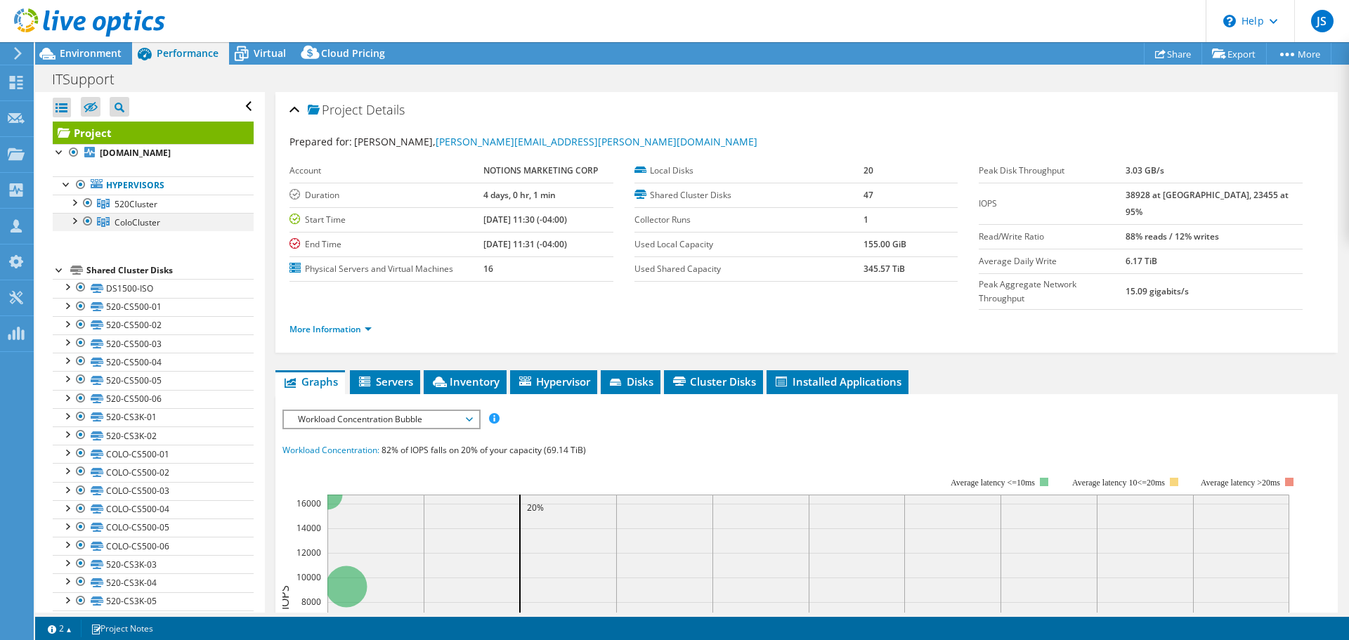
click at [86, 230] on div at bounding box center [88, 221] width 14 height 17
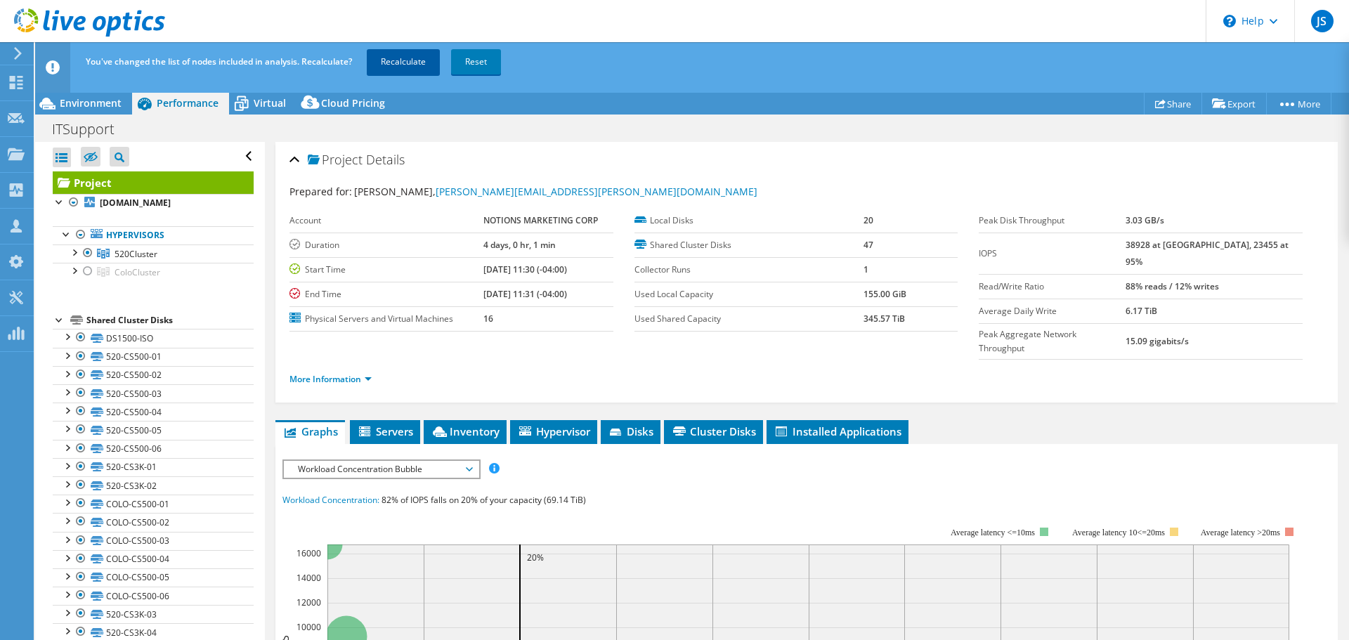
click at [419, 55] on link "Recalculate" at bounding box center [403, 61] width 73 height 25
click at [86, 103] on span "Environment" at bounding box center [91, 102] width 62 height 13
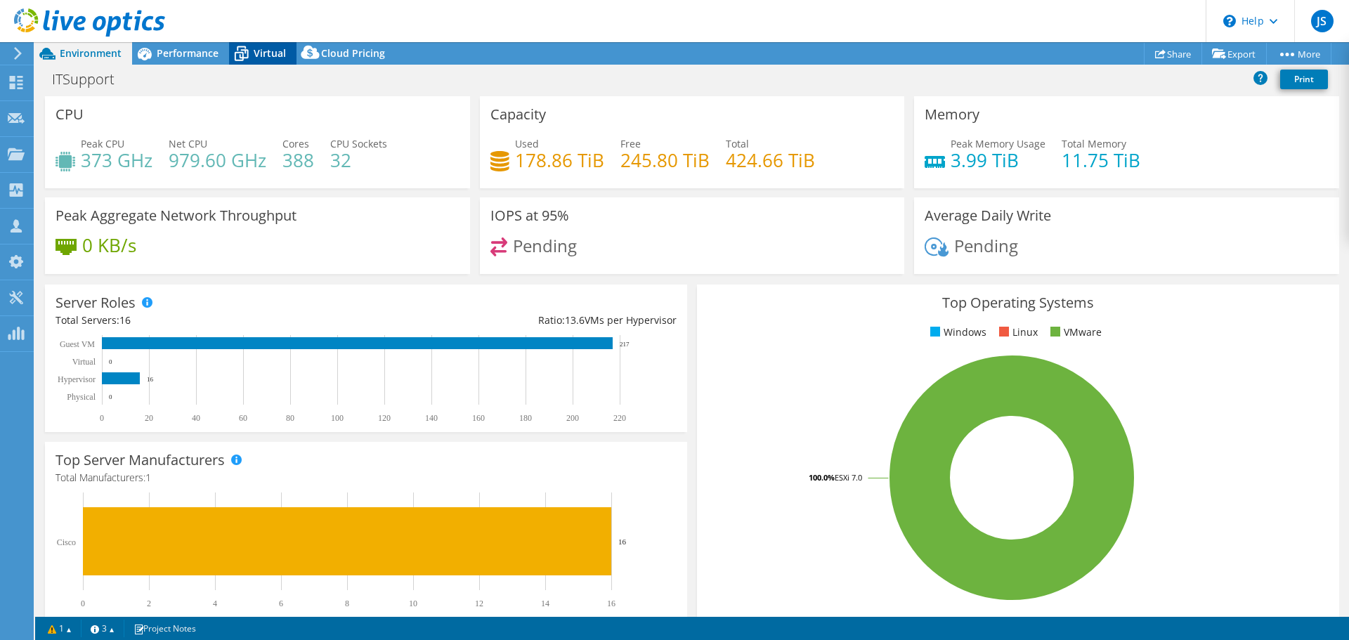
click at [258, 51] on span "Virtual" at bounding box center [270, 52] width 32 height 13
